Goal: Task Accomplishment & Management: Manage account settings

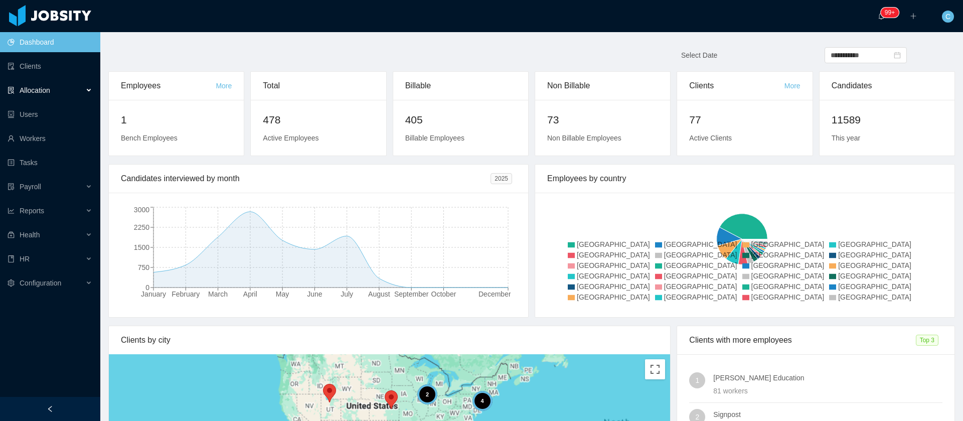
click at [40, 94] on span "Allocation" at bounding box center [35, 90] width 31 height 8
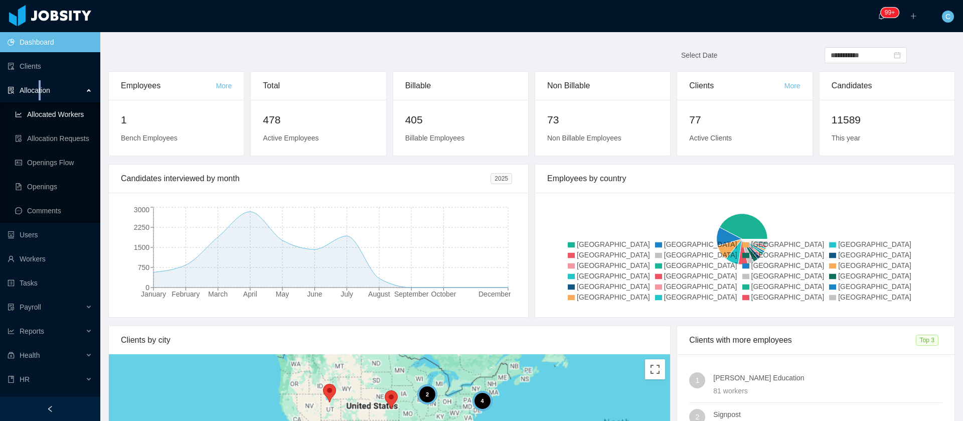
drag, startPoint x: 78, startPoint y: 110, endPoint x: 213, endPoint y: 17, distance: 163.3
click at [79, 110] on link "Allocated Workers" at bounding box center [53, 114] width 77 height 20
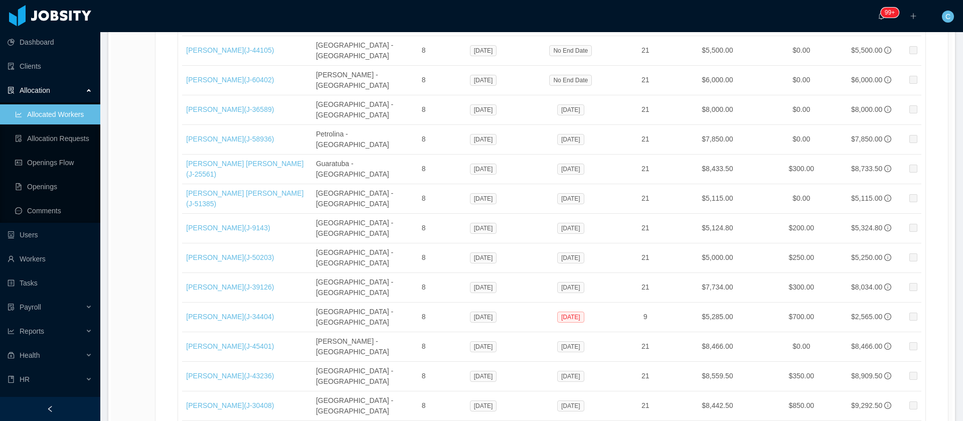
scroll to position [16939, 0]
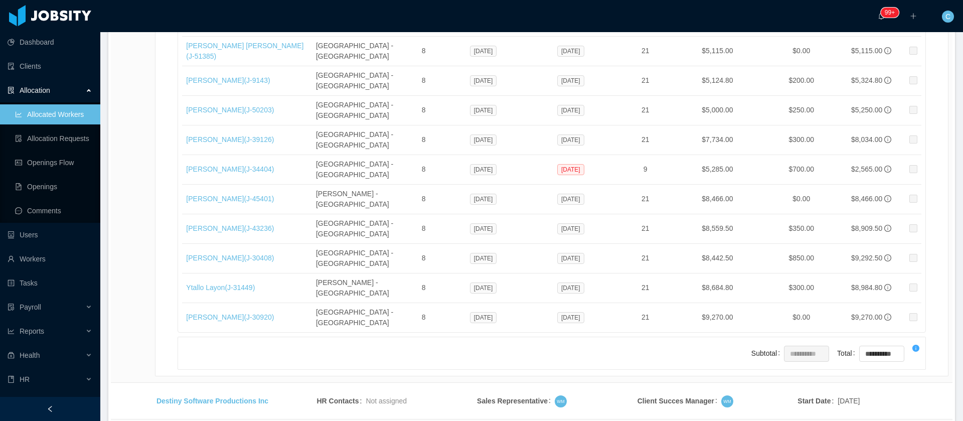
click at [907, 345] on li "500 / page" at bounding box center [913, 346] width 46 height 16
